Goal: Task Accomplishment & Management: Manage account settings

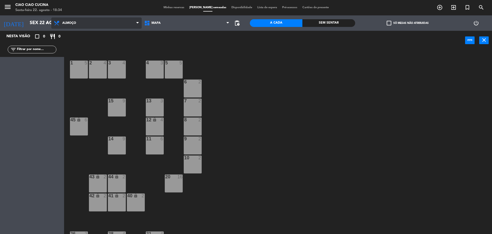
click at [80, 24] on span "Almoço" at bounding box center [96, 22] width 90 height 11
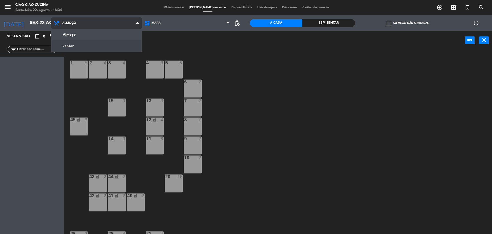
click at [88, 46] on ng-component "menu Ciao Ciao Cucina Sexta-feira 22. agosto - 18:34 Minhas reservas Mesas seme…" at bounding box center [246, 117] width 492 height 235
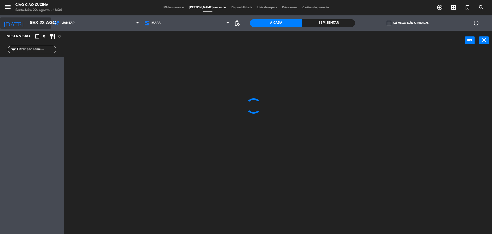
click at [40, 22] on input "Sex 22 ago" at bounding box center [56, 23] width 59 height 10
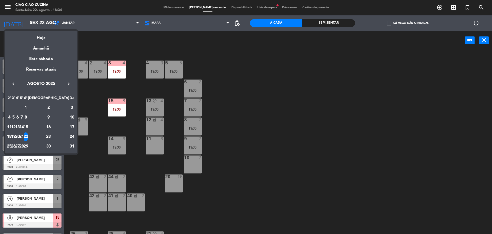
click at [306, 116] on div at bounding box center [246, 117] width 492 height 234
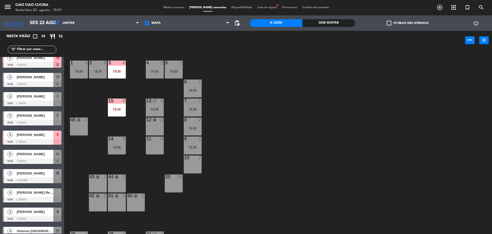
scroll to position [189, 0]
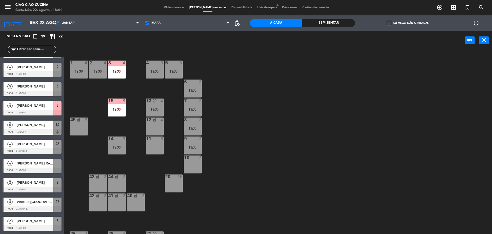
click at [27, 225] on div at bounding box center [32, 228] width 59 height 6
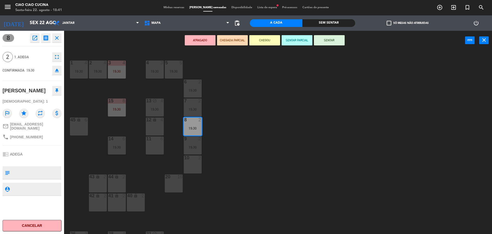
drag, startPoint x: 232, startPoint y: 59, endPoint x: 240, endPoint y: 36, distance: 24.2
drag, startPoint x: 240, startPoint y: 36, endPoint x: 214, endPoint y: 78, distance: 49.0
click at [215, 91] on div "1 4 19:30 2 4 19:30 3 4 19:30 5 5 19:30 4 3 19:30 6 2 19:30 13 block 4 19:30 7 …" at bounding box center [280, 143] width 423 height 184
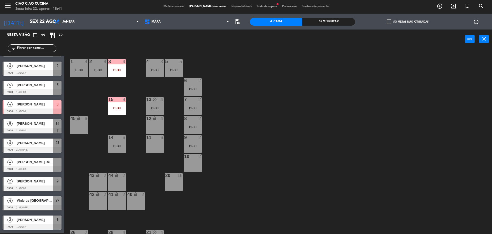
click at [27, 219] on span "[PERSON_NAME]" at bounding box center [35, 219] width 37 height 5
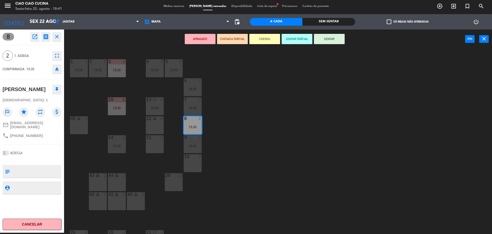
click at [208, 41] on button "ATRASADO" at bounding box center [200, 39] width 31 height 10
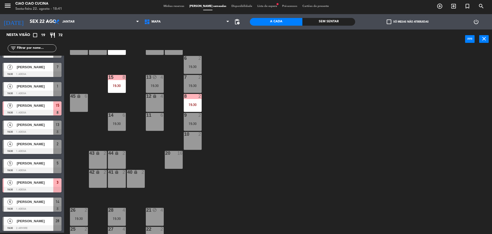
scroll to position [0, 0]
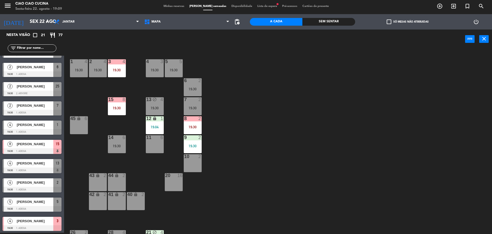
click at [476, 19] on icon "power_settings_new" at bounding box center [476, 22] width 6 height 6
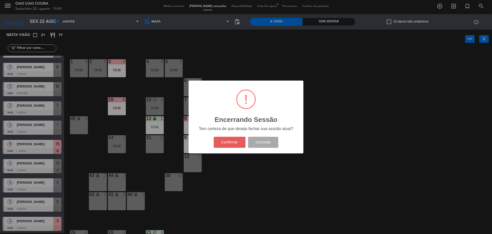
click at [233, 142] on button "Confirmar" at bounding box center [230, 142] width 32 height 11
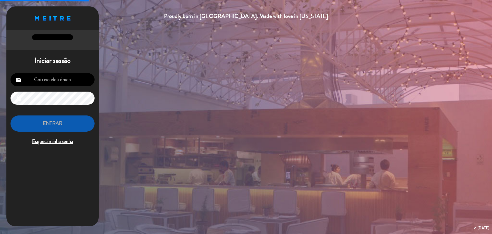
click at [51, 79] on input "email" at bounding box center [53, 79] width 84 height 13
type input "[EMAIL_ADDRESS][DOMAIN_NAME]"
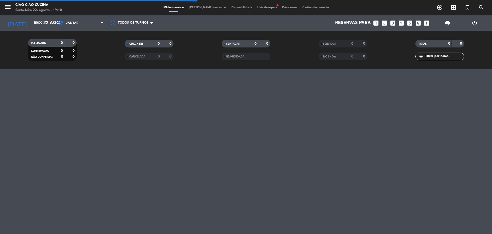
click at [200, 7] on span "[PERSON_NAME] semeadas" at bounding box center [208, 7] width 42 height 3
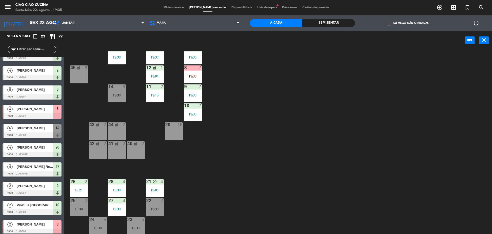
scroll to position [266, 0]
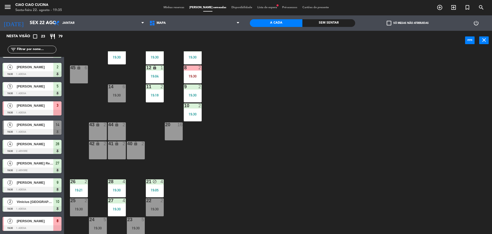
click at [27, 225] on div "[PERSON_NAME]" at bounding box center [34, 221] width 37 height 8
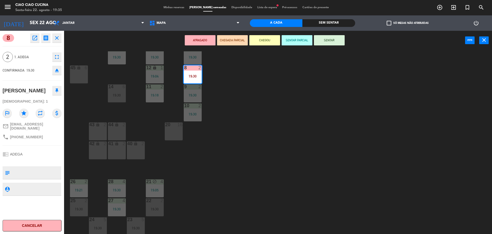
click at [228, 142] on div "1 4 19:30 2 4 19:30 3 4 19:30 5 5 19:30 4 3 19:30 6 2 19:30 13 block 4 19:30 7 …" at bounding box center [280, 143] width 423 height 184
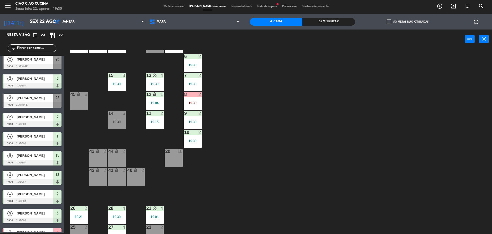
scroll to position [0, 0]
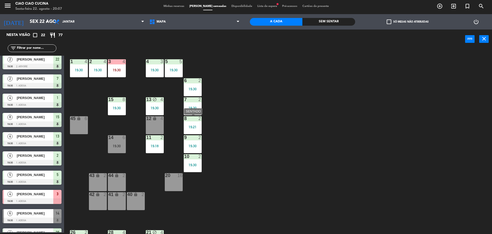
click at [193, 124] on div "8 2 19:21" at bounding box center [193, 125] width 18 height 18
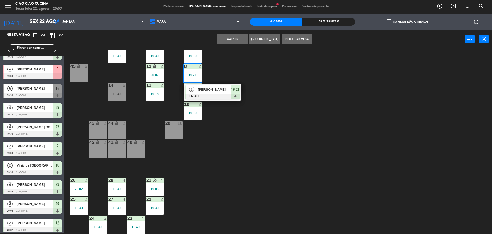
scroll to position [266, 0]
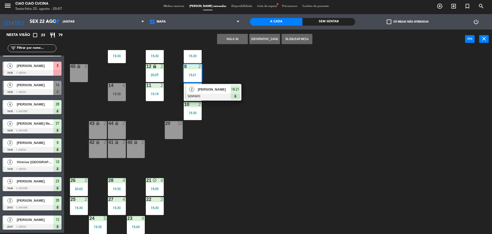
click at [186, 6] on span "Minhas reservas" at bounding box center [174, 6] width 26 height 3
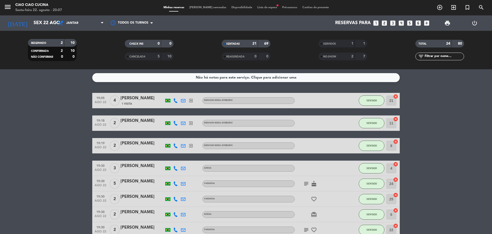
click at [336, 54] on div "NO-SHOW" at bounding box center [332, 57] width 24 height 6
click at [334, 55] on span "NO-SHOW" at bounding box center [329, 56] width 13 height 3
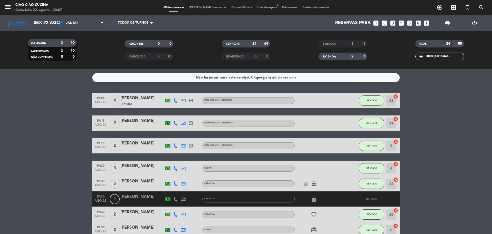
click at [147, 59] on div "CANCELADA" at bounding box center [138, 57] width 24 height 6
click at [148, 57] on div "CANCELADA" at bounding box center [138, 57] width 24 height 6
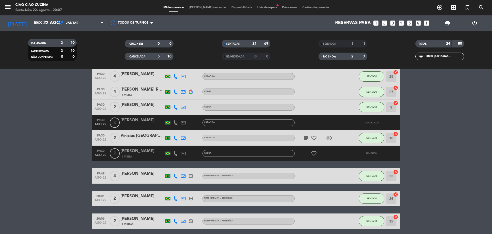
scroll to position [396, 0]
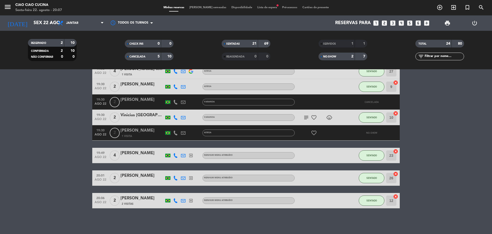
click at [196, 9] on span "[PERSON_NAME] semeadas" at bounding box center [208, 7] width 42 height 3
